Goal: Task Accomplishment & Management: Use online tool/utility

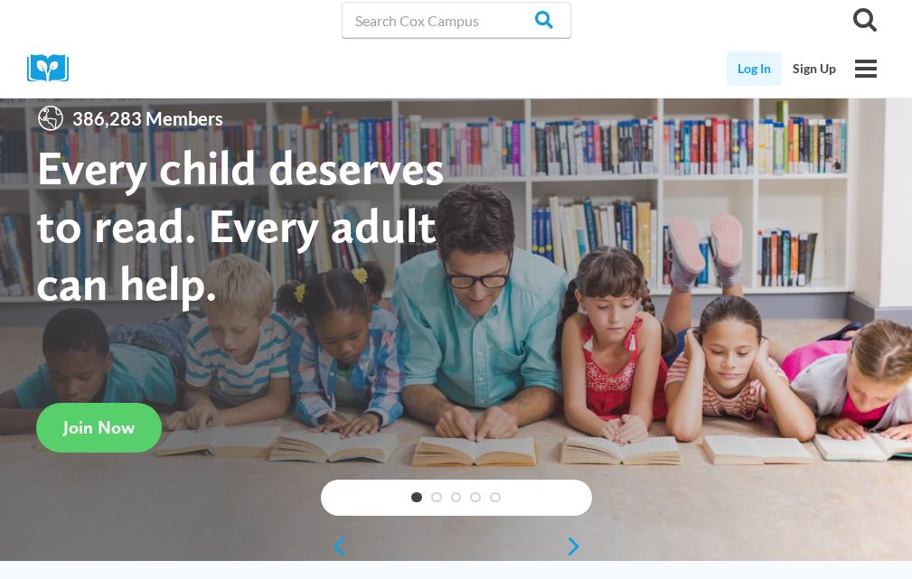
click at [752, 65] on link "Log In" at bounding box center [753, 68] width 55 height 34
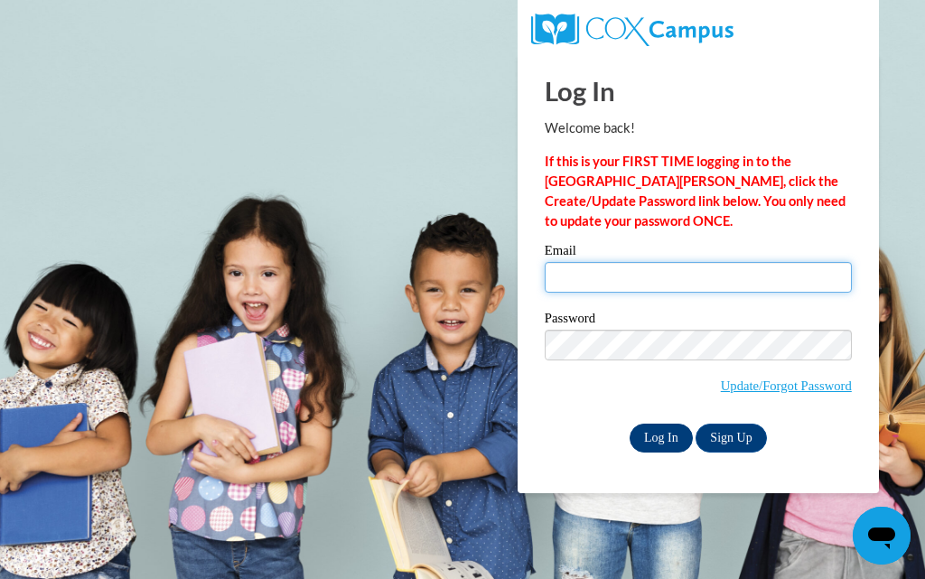
type input "[EMAIL_ADDRESS][DOMAIN_NAME]"
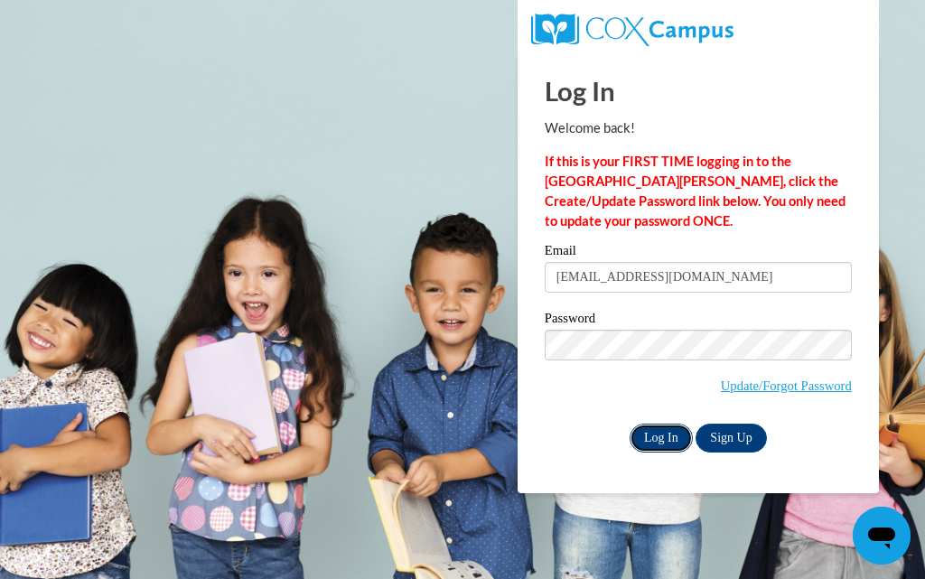
click at [661, 435] on input "Log In" at bounding box center [661, 438] width 63 height 29
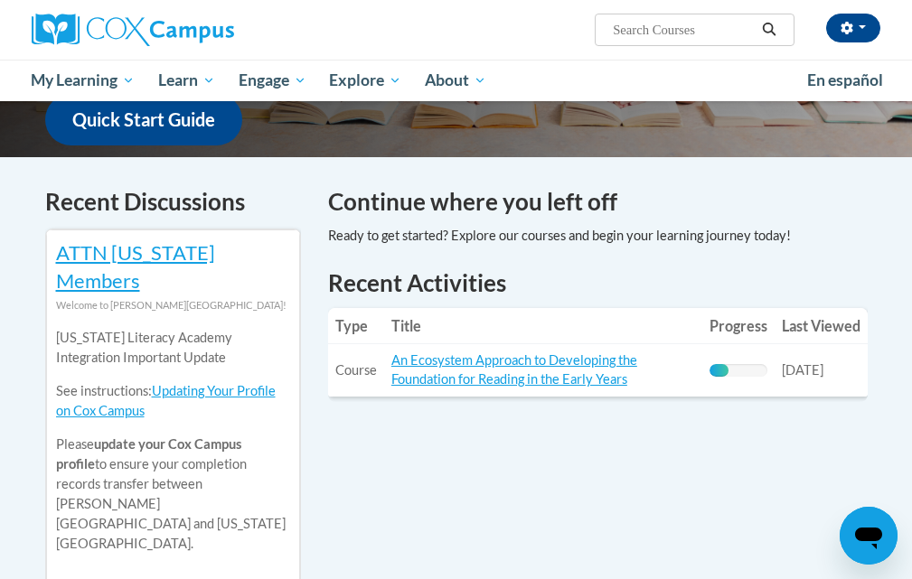
scroll to position [452, 0]
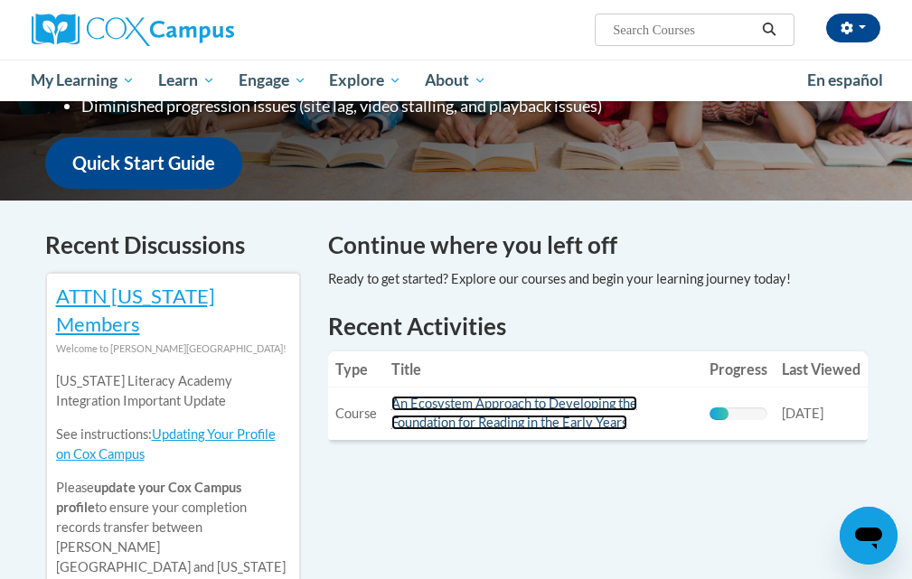
click at [481, 414] on td "Title: An Ecosystem Approach to Developing the Foundation for Reading in the Ea…" at bounding box center [543, 414] width 318 height 52
click at [480, 407] on link "An Ecosystem Approach to Developing the Foundation for Reading in the Early Yea…" at bounding box center [514, 413] width 246 height 34
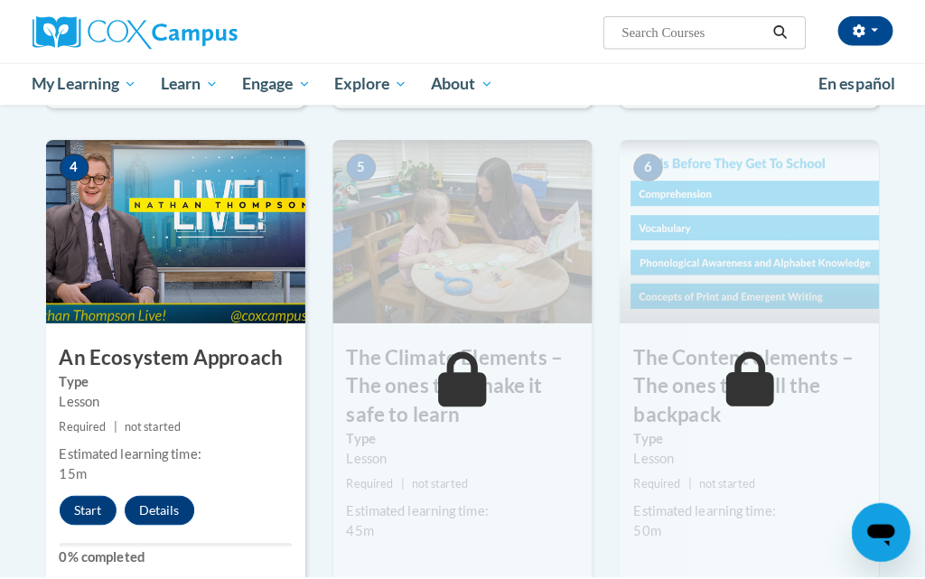
scroll to position [994, 0]
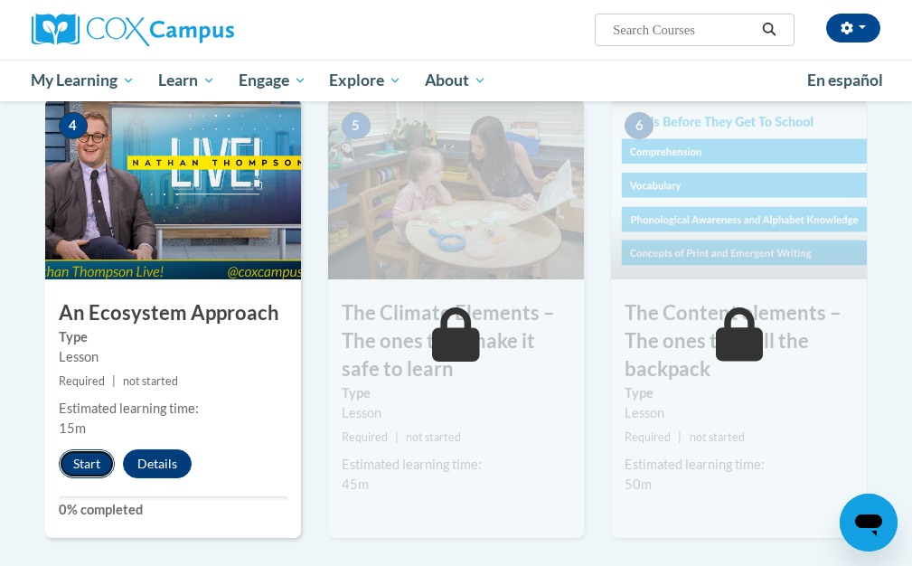
click at [89, 471] on button "Start" at bounding box center [87, 463] width 56 height 29
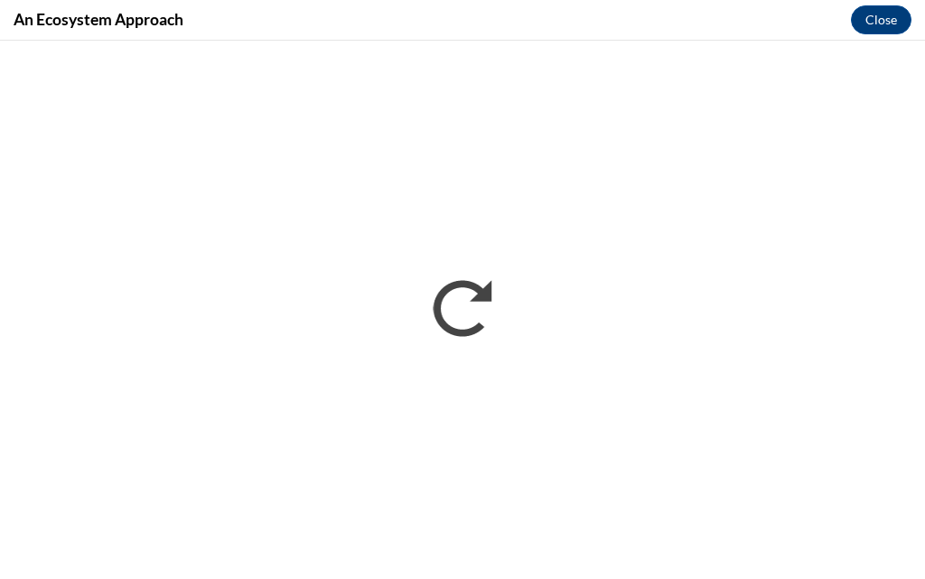
scroll to position [0, 0]
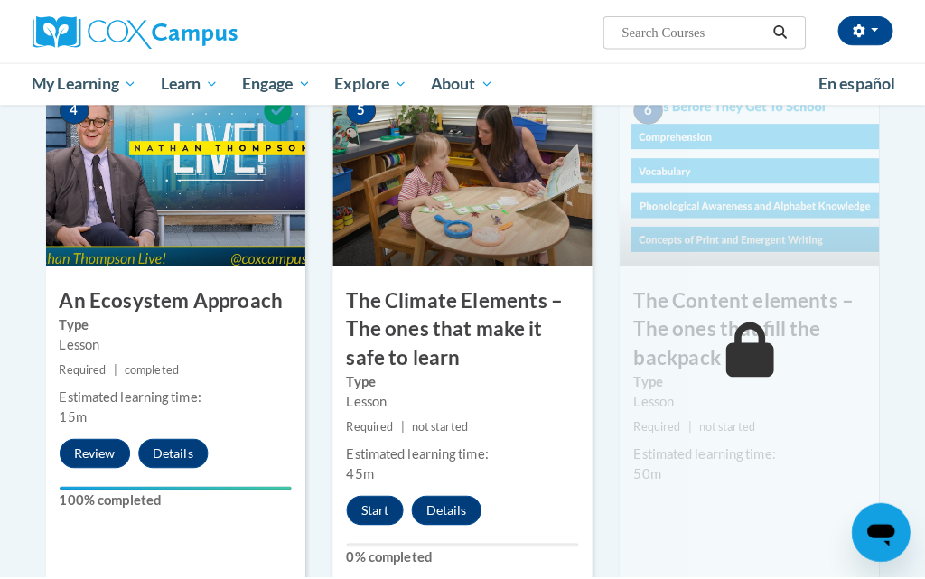
scroll to position [994, 0]
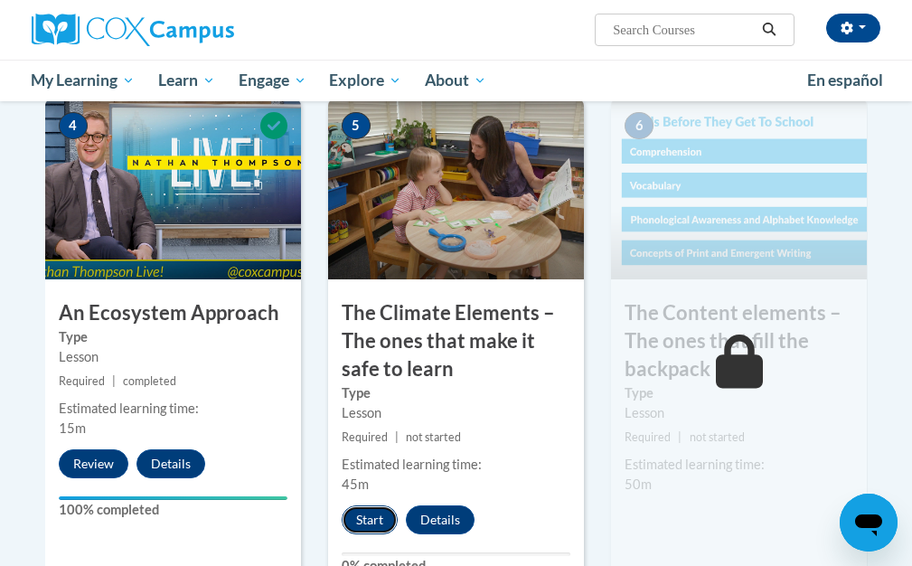
click at [369, 520] on button "Start" at bounding box center [369, 519] width 56 height 29
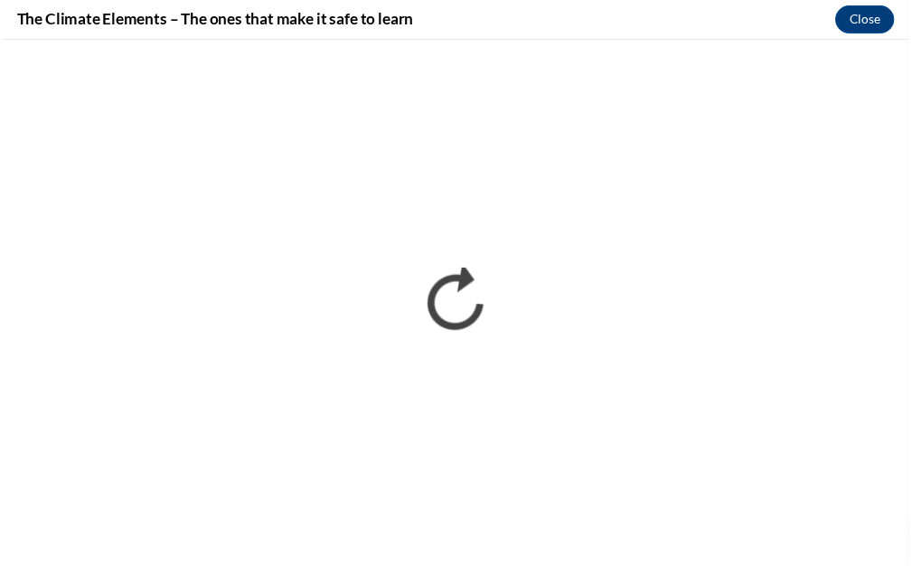
scroll to position [0, 0]
click at [883, 19] on button "Close" at bounding box center [881, 19] width 61 height 29
